Goal: Transaction & Acquisition: Purchase product/service

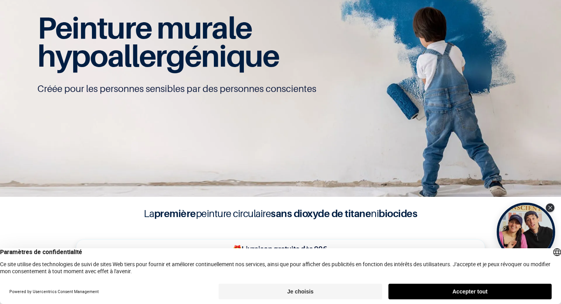
scroll to position [63, 0]
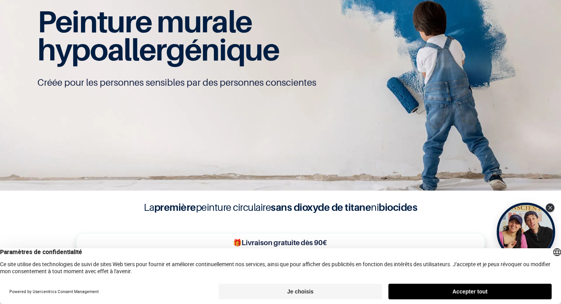
click at [501, 292] on button "Accepter tout" at bounding box center [470, 292] width 163 height 16
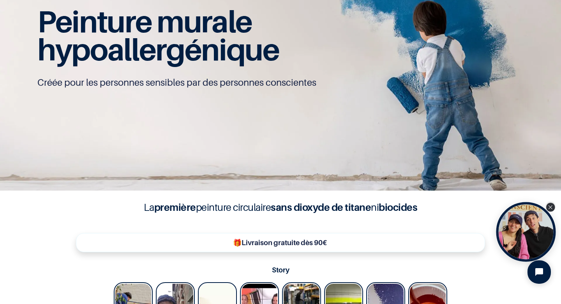
click at [550, 207] on icon "Close Tolstoy widget" at bounding box center [551, 207] width 4 height 4
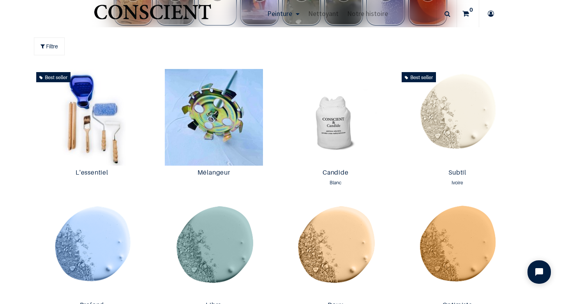
scroll to position [379, 0]
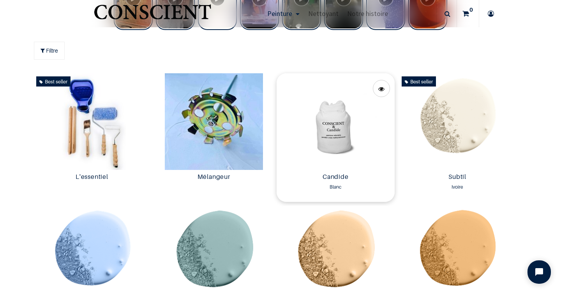
click at [333, 157] on img at bounding box center [336, 121] width 118 height 97
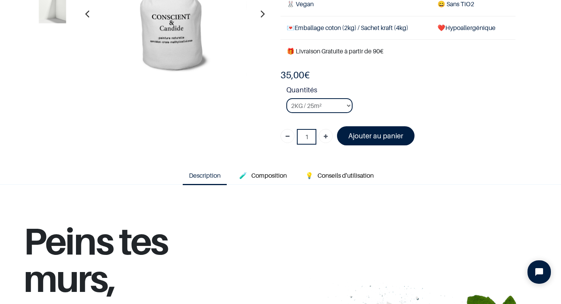
scroll to position [115, 0]
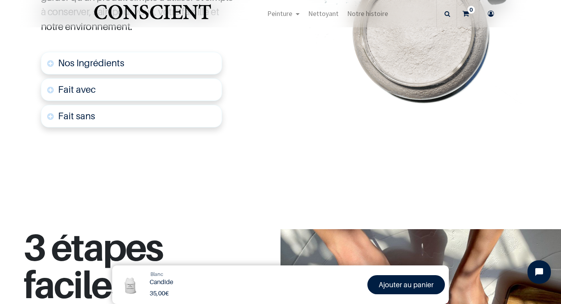
scroll to position [471, 0]
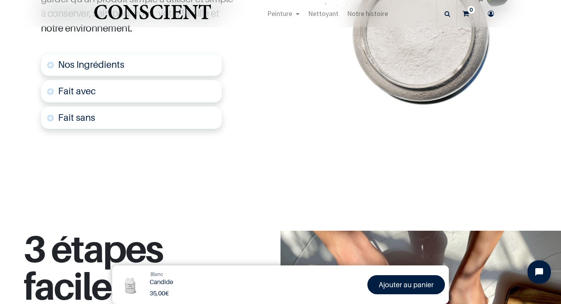
click at [179, 76] on link "Nos Ingrédients" at bounding box center [131, 64] width 181 height 23
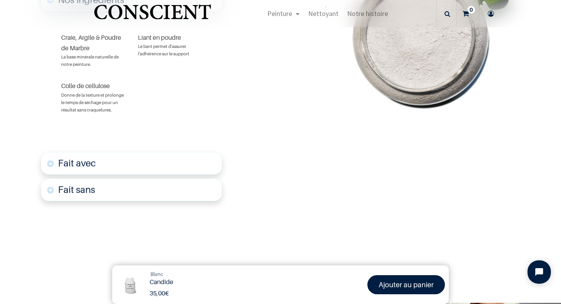
scroll to position [539, 0]
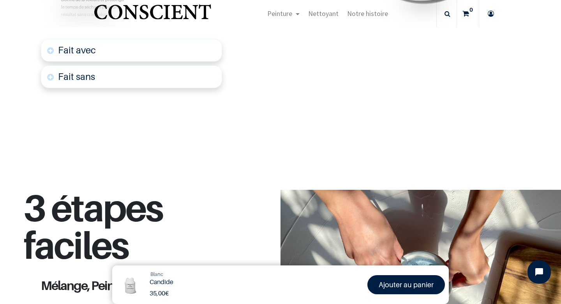
click at [168, 62] on link "Fait avec" at bounding box center [131, 50] width 181 height 23
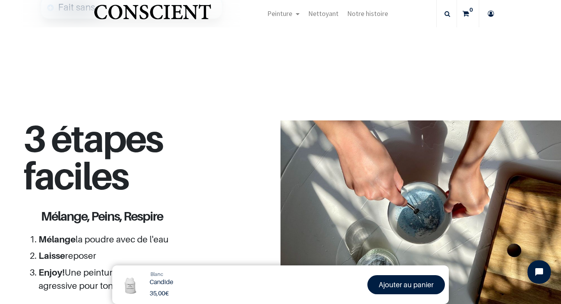
scroll to position [817, 0]
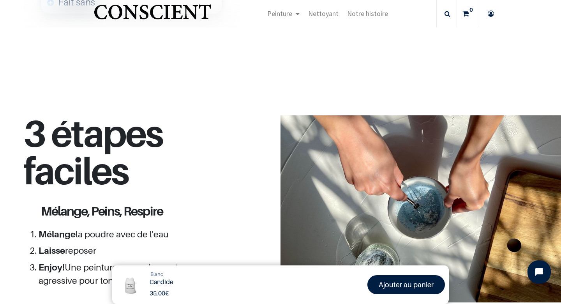
click at [169, 14] on link "Fait sans" at bounding box center [131, 2] width 181 height 23
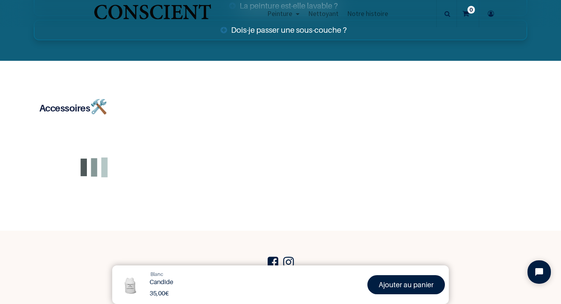
scroll to position [1790, 0]
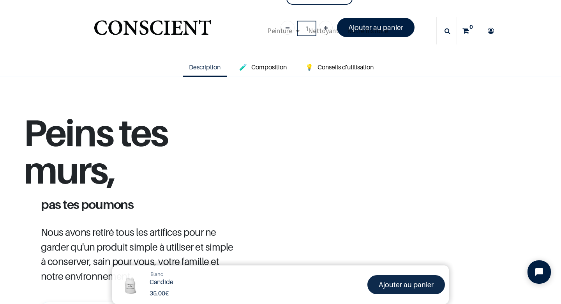
scroll to position [41, 0]
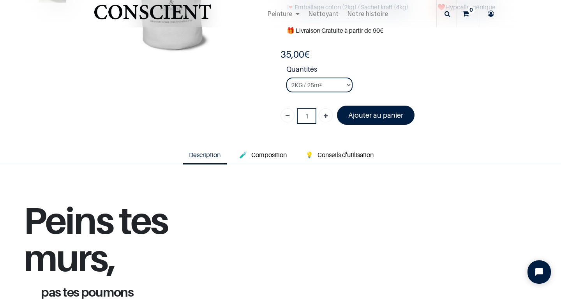
scroll to position [135, 0]
click option "4KG / 50m²" at bounding box center [0, 0] width 0 height 0
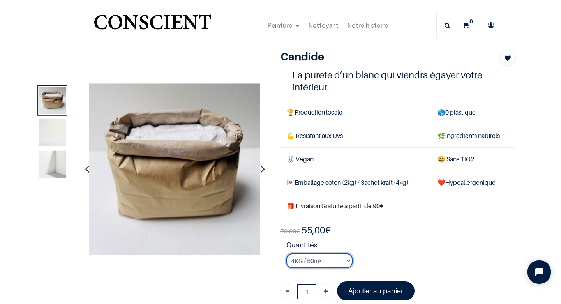
scroll to position [5, 0]
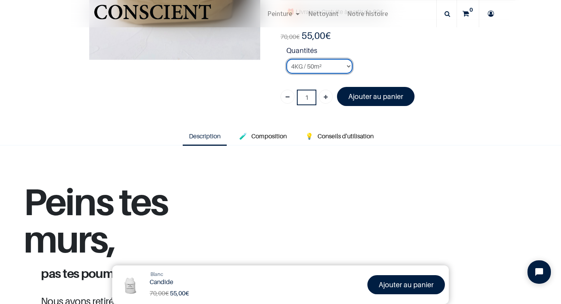
scroll to position [156, 0]
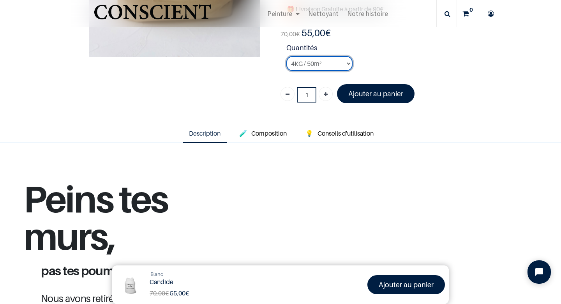
select select "3"
click option "8KG / 100m²" at bounding box center [0, 0] width 0 height 0
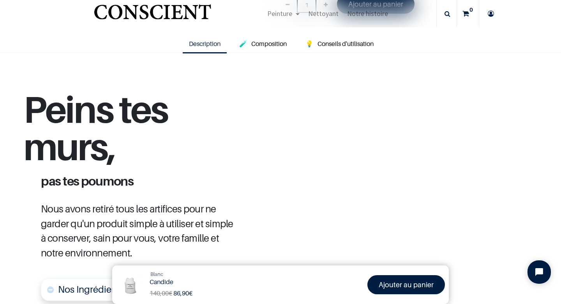
scroll to position [46, 0]
